Goal: Task Accomplishment & Management: Use online tool/utility

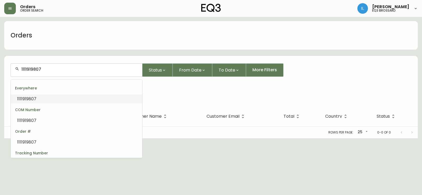
click at [65, 67] on input "1111919807" at bounding box center [79, 69] width 116 height 5
drag, startPoint x: 0, startPoint y: 0, endPoint x: 0, endPoint y: 66, distance: 65.9
click at [0, 66] on main "Orders 1111919807 Status From Date To Date More Filters Everywhere 1111919807 O…" at bounding box center [211, 77] width 422 height 121
click at [71, 70] on input "1111919807" at bounding box center [79, 69] width 116 height 5
click at [10, 12] on button "button" at bounding box center [10, 9] width 12 height 12
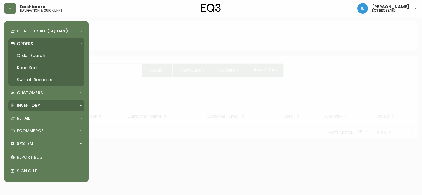
click at [31, 103] on p "Inventory" at bounding box center [28, 105] width 23 height 6
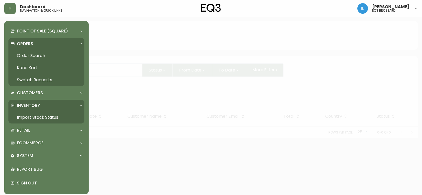
click at [32, 118] on link "Import Stock Status" at bounding box center [46, 117] width 76 height 12
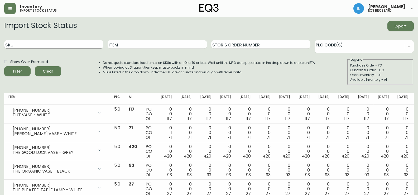
click at [47, 45] on input "SKU" at bounding box center [53, 44] width 99 height 8
paste input "[PHONE_NUMBER]"
click at [4, 66] on button "Filter" at bounding box center [17, 71] width 26 height 10
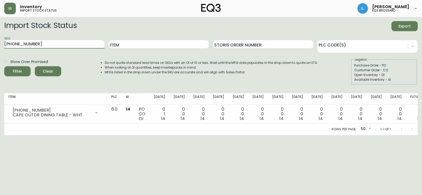
drag, startPoint x: 52, startPoint y: 42, endPoint x: 0, endPoint y: 48, distance: 52.2
click at [0, 48] on main "Import Stock Status Export SKU [PHONE_NUMBER] Item Storis Order Number PLC Code…" at bounding box center [211, 76] width 422 height 118
paste input "3"
click at [4, 66] on button "Filter" at bounding box center [17, 71] width 26 height 10
drag, startPoint x: 57, startPoint y: 37, endPoint x: 0, endPoint y: 39, distance: 57.5
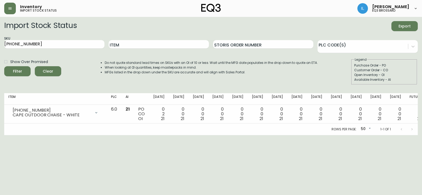
click at [0, 39] on main "Import Stock Status Export SKU [PHONE_NUMBER] Item Storis Order Number PLC Code…" at bounding box center [211, 76] width 422 height 118
click at [54, 43] on input "[PHONE_NUMBER]" at bounding box center [54, 44] width 100 height 8
type input "8"
paste input "[PHONE_NUMBER]"
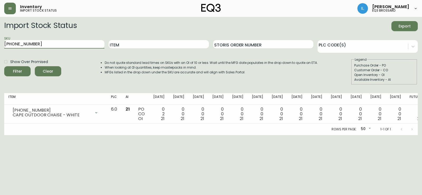
click at [4, 66] on button "Filter" at bounding box center [17, 71] width 26 height 10
drag, startPoint x: 51, startPoint y: 42, endPoint x: 0, endPoint y: 42, distance: 51.1
click at [0, 42] on main "Import Stock Status Export SKU [PHONE_NUMBER] Item Storis Order Number PLC Code…" at bounding box center [211, 76] width 422 height 118
paste input "6"
click at [4, 66] on button "Filter" at bounding box center [17, 71] width 26 height 10
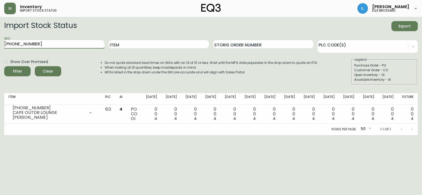
drag, startPoint x: 63, startPoint y: 45, endPoint x: 0, endPoint y: 45, distance: 63.2
click at [0, 45] on main "Import Stock Status Export SKU [PHONE_NUMBER] Item Storis Order Number PLC Code…" at bounding box center [211, 76] width 422 height 118
paste input "[PHONE_NUMBER]"
type input "[PHONE_NUMBER]"
click at [4, 66] on button "Filter" at bounding box center [17, 71] width 26 height 10
